Goal: Check status: Check status

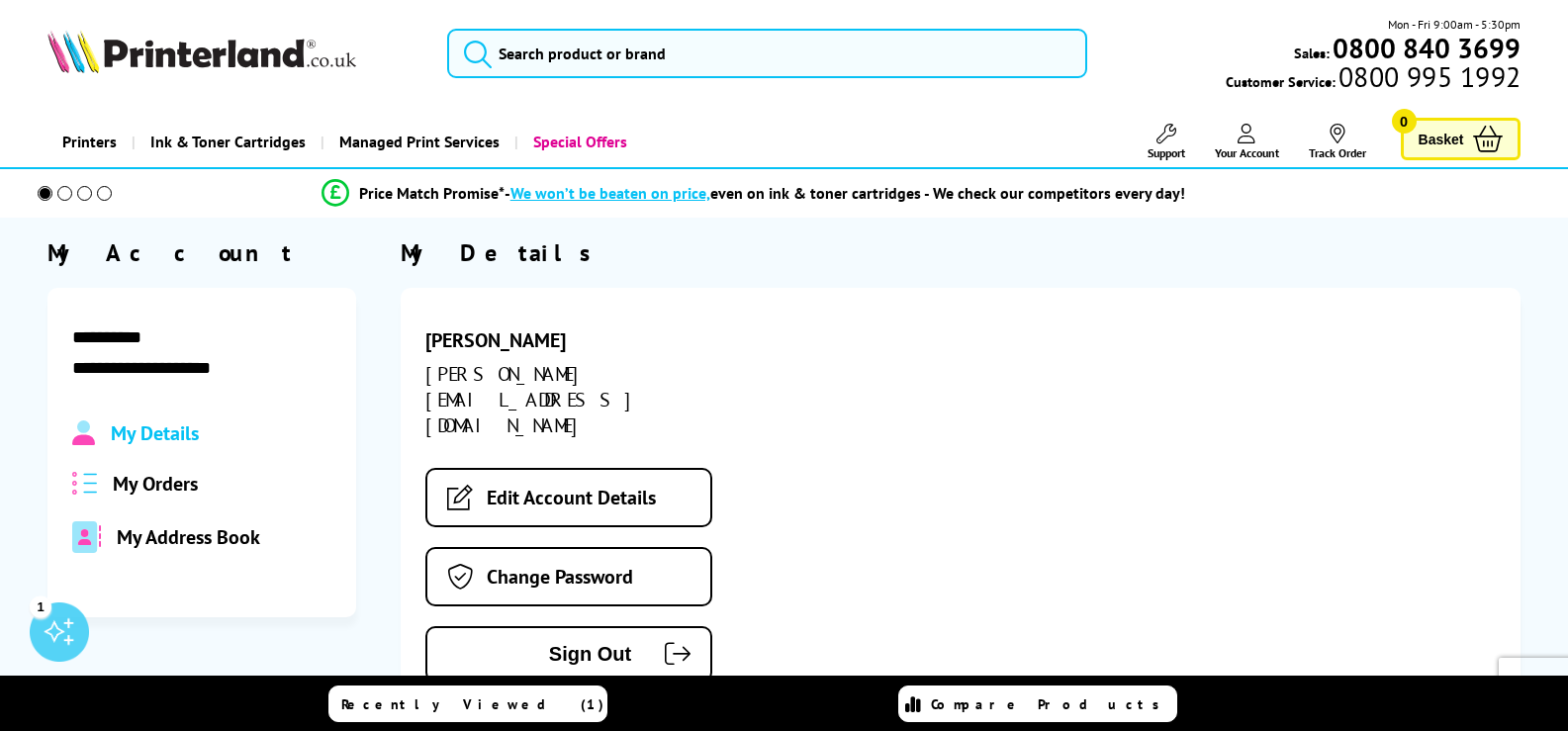
click at [166, 493] on span "My Orders" at bounding box center [155, 484] width 85 height 26
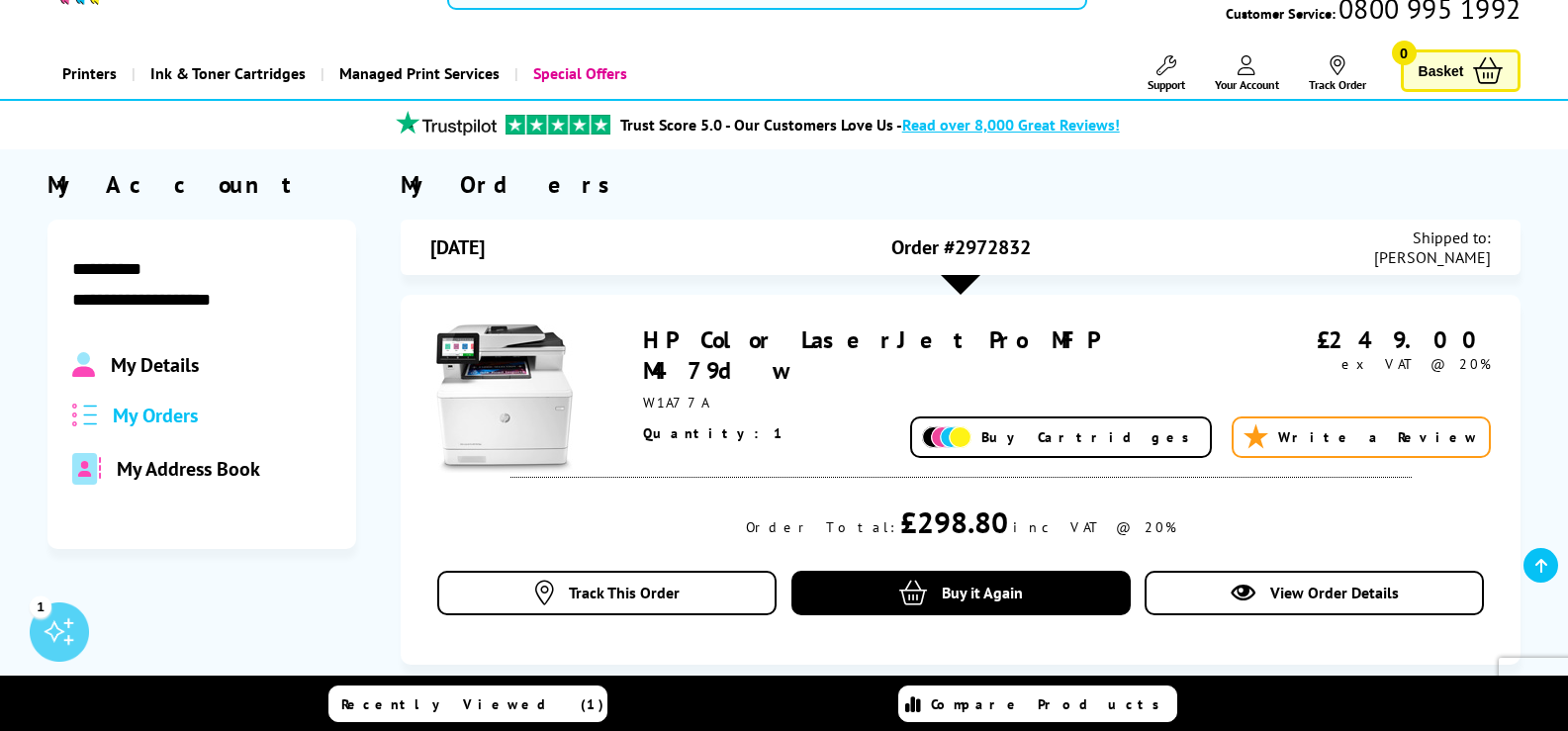
scroll to position [197, 0]
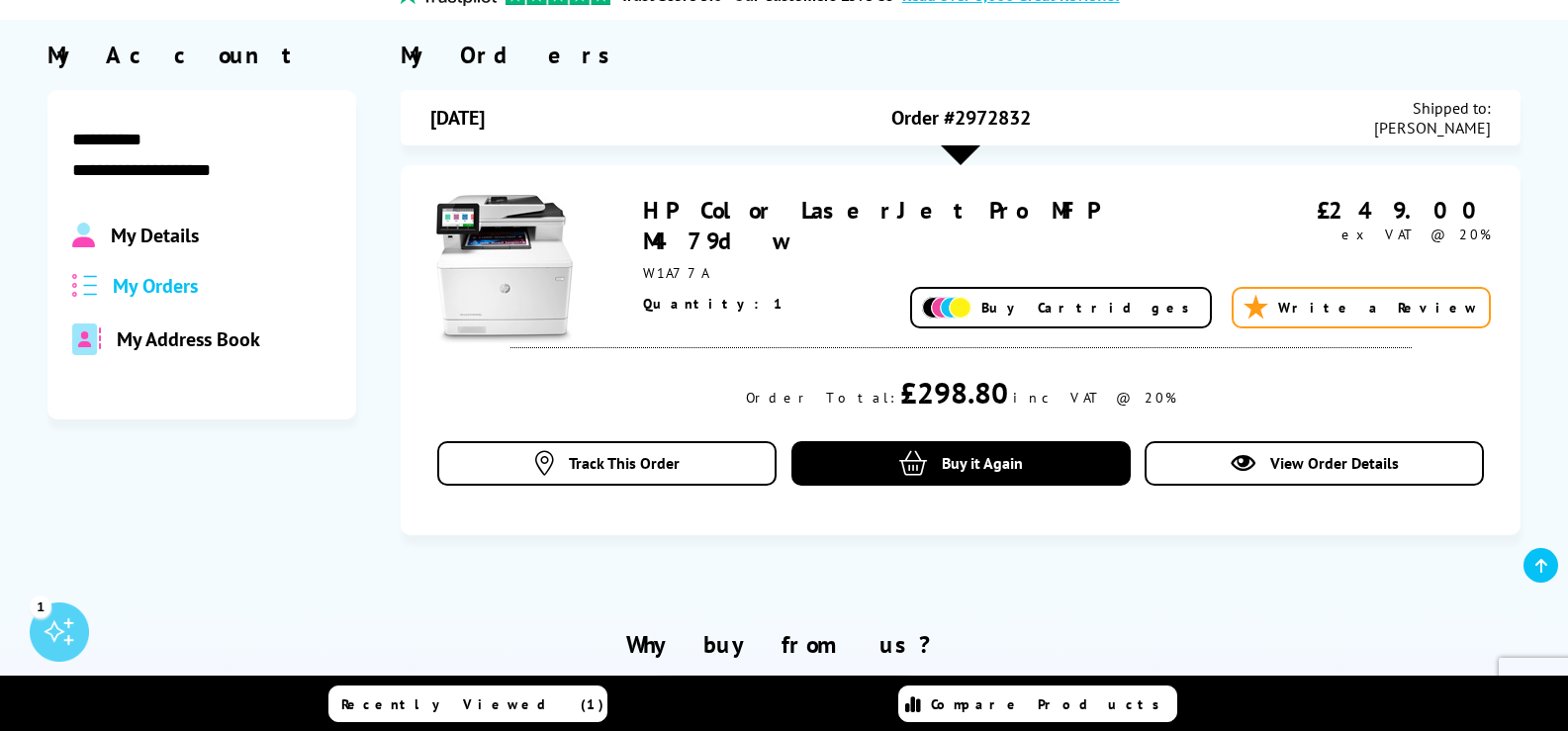
click at [773, 205] on link "HP Color LaserJet Pro MFP M479dw" at bounding box center [870, 224] width 454 height 61
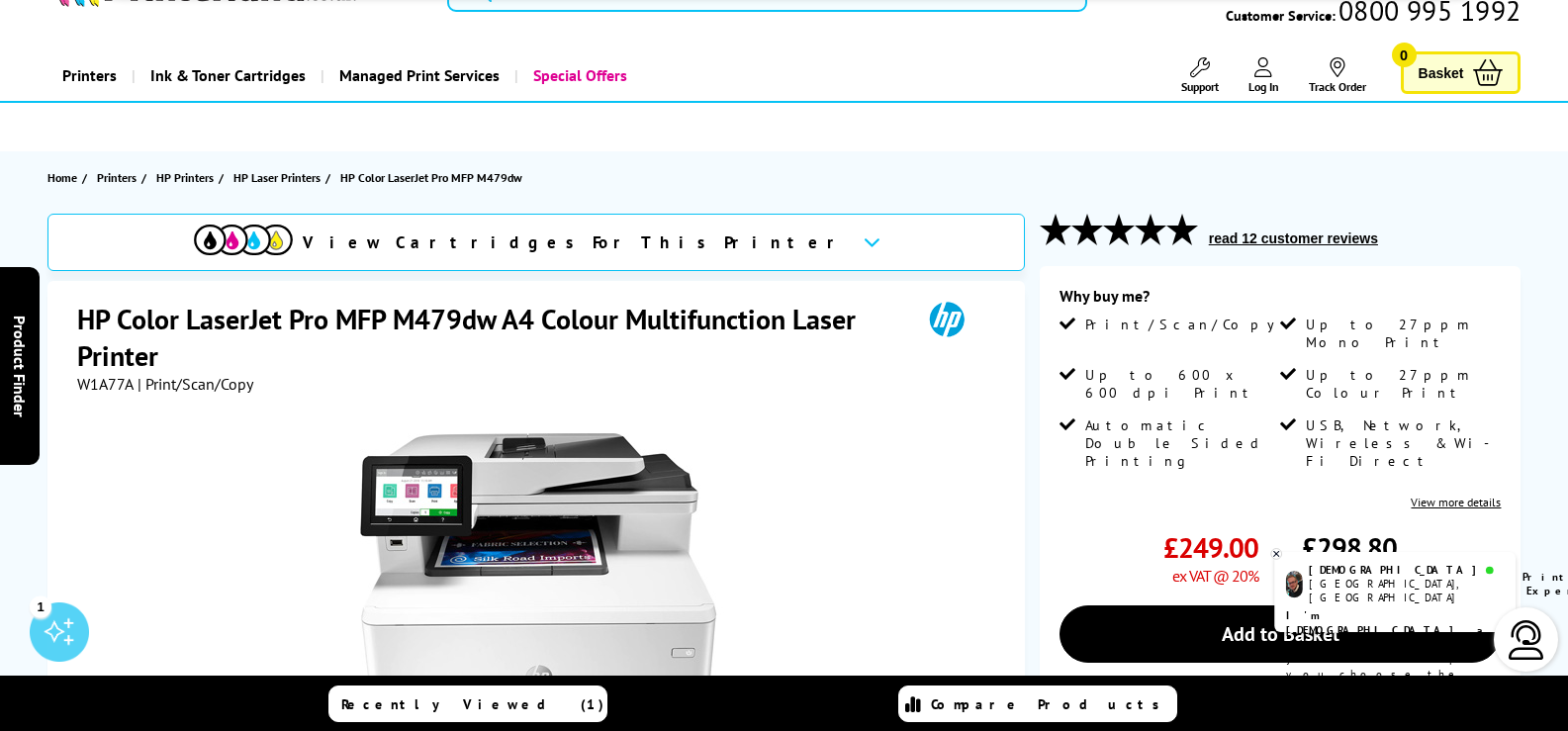
scroll to position [99, 0]
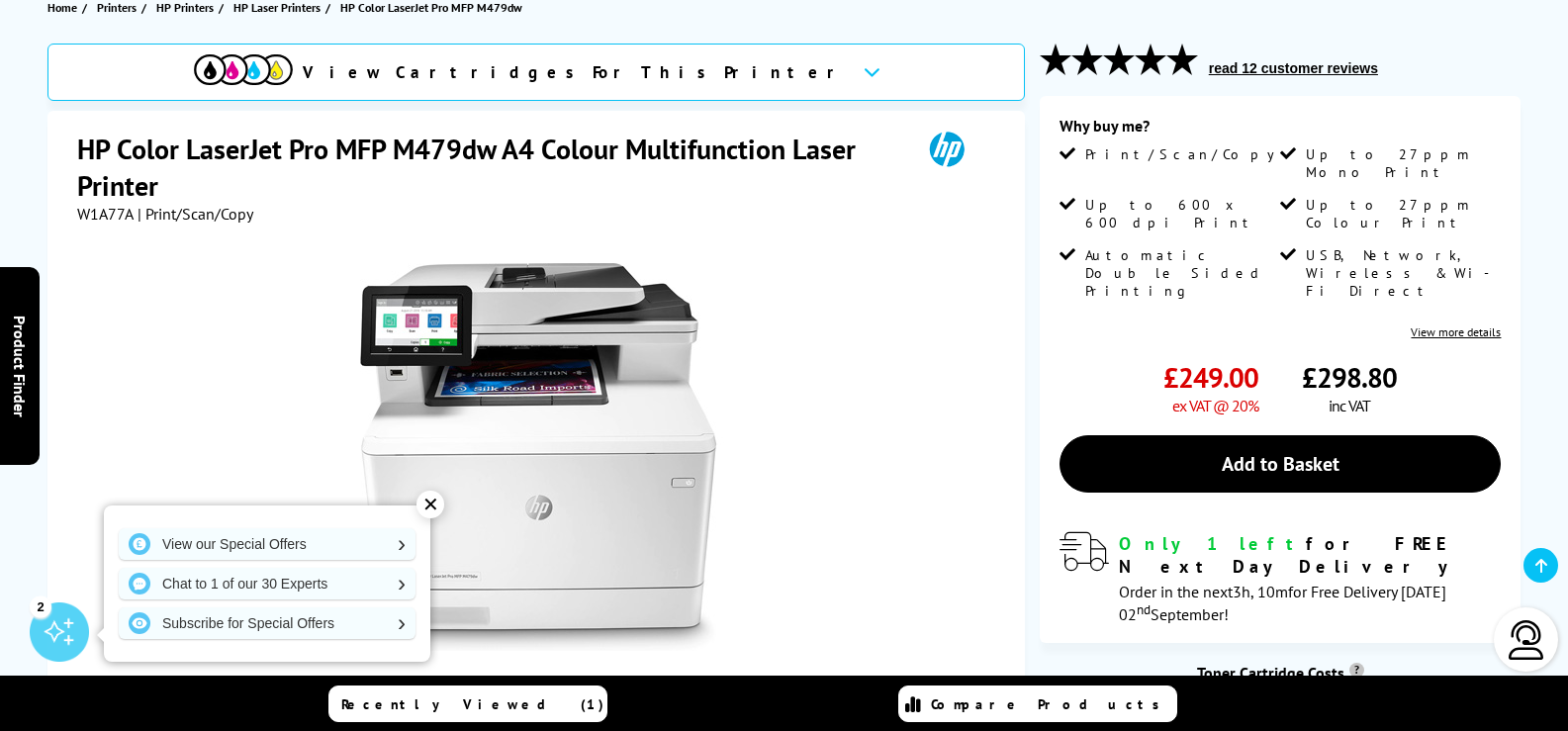
scroll to position [297, 0]
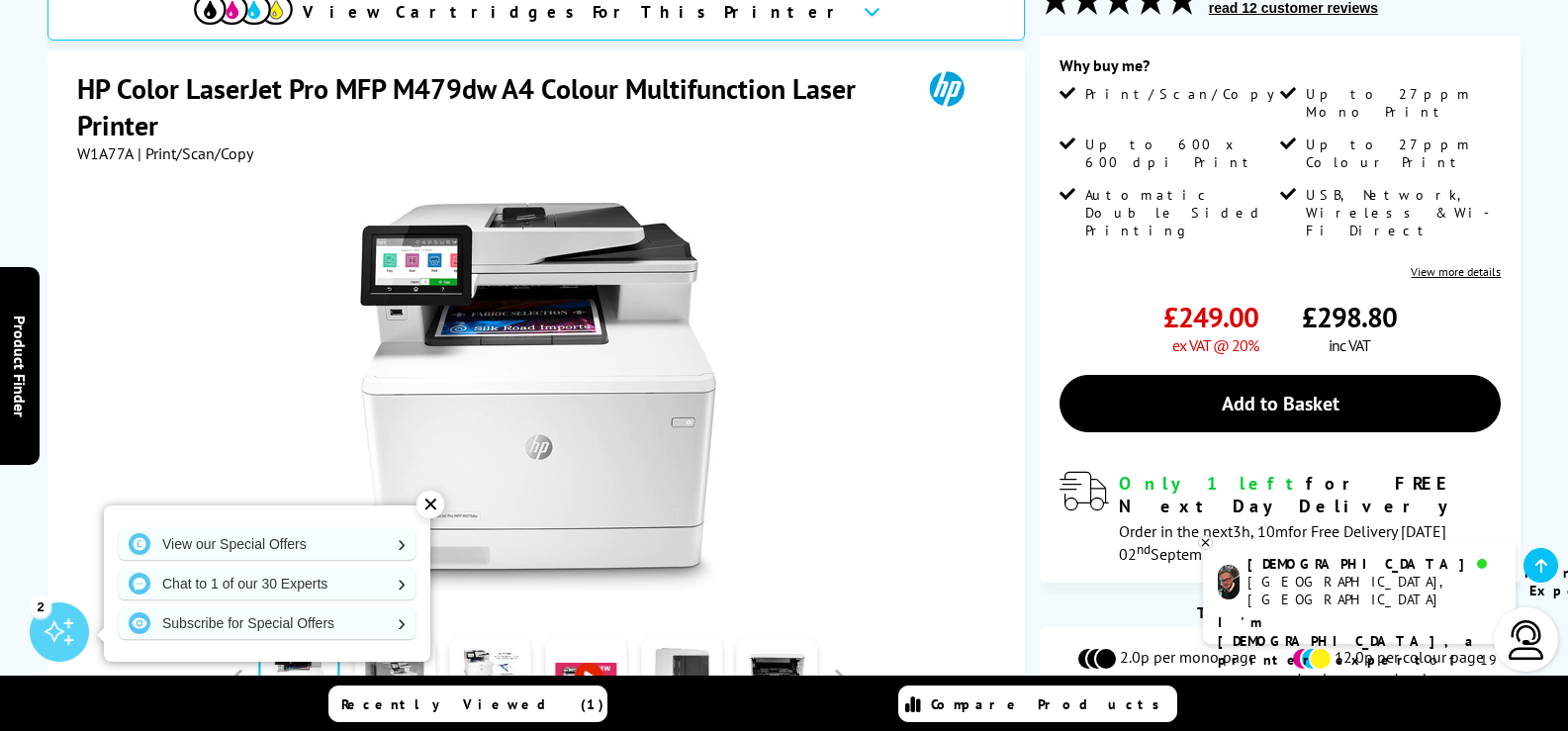
drag, startPoint x: 826, startPoint y: 495, endPoint x: 779, endPoint y: 502, distance: 47.5
click at [816, 495] on div at bounding box center [538, 387] width 923 height 447
click at [430, 507] on div "✕" at bounding box center [430, 505] width 28 height 28
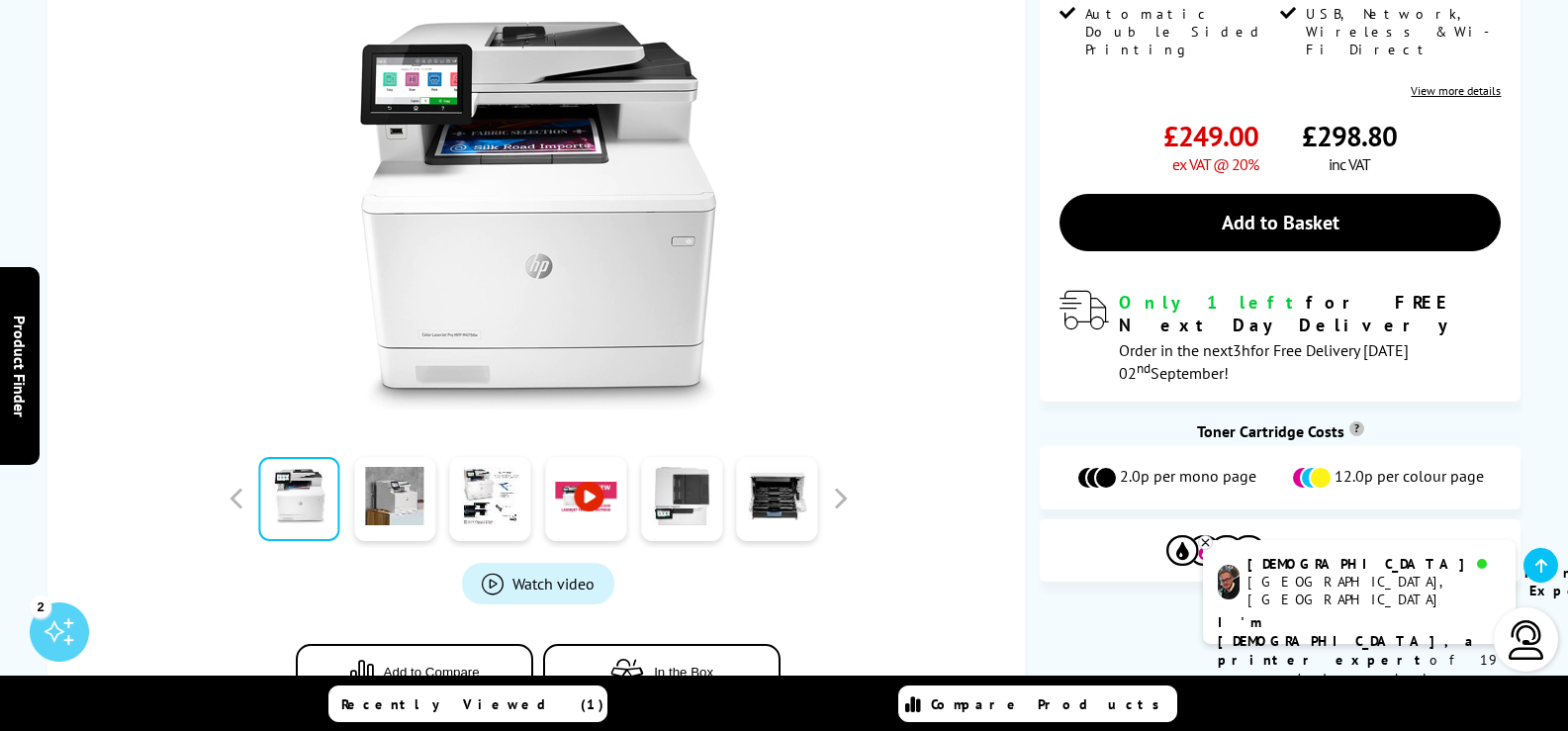
scroll to position [495, 0]
